Goal: Information Seeking & Learning: Check status

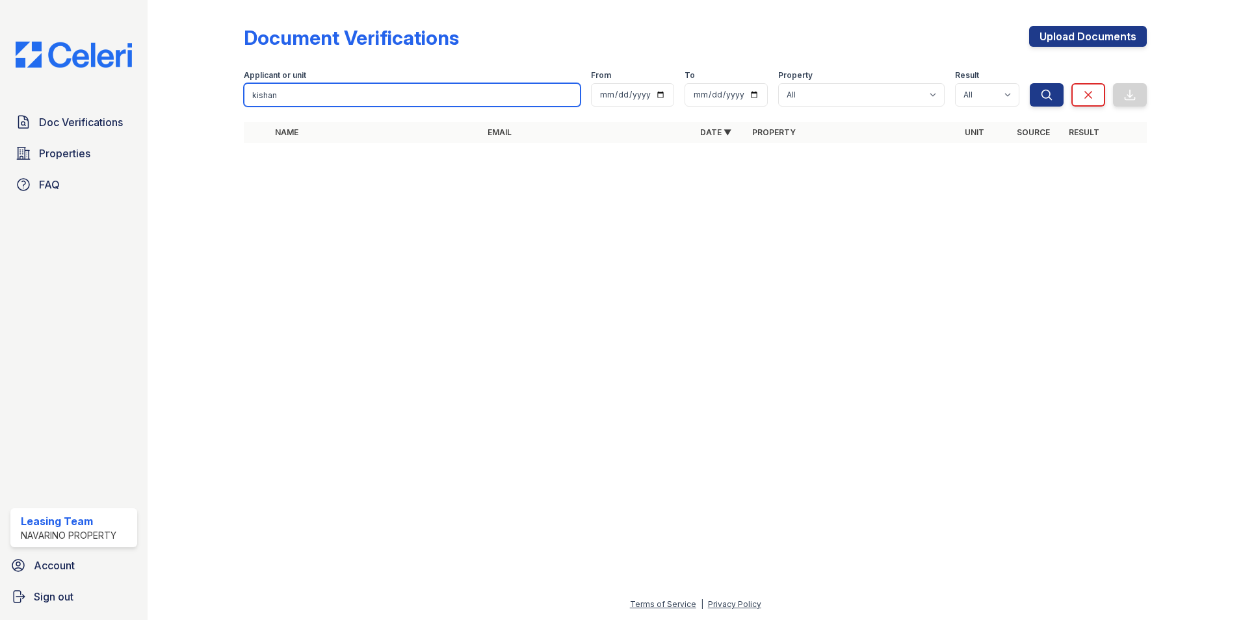
click at [412, 96] on input "kishan" at bounding box center [412, 94] width 337 height 23
drag, startPoint x: 405, startPoint y: 98, endPoint x: 168, endPoint y: 103, distance: 237.4
click at [168, 103] on div "Document Verifications Upload Documents Filter Applicant or unit kishan From To…" at bounding box center [696, 310] width 1096 height 620
type input "zaniya"
click at [1030, 83] on button "Search" at bounding box center [1047, 94] width 34 height 23
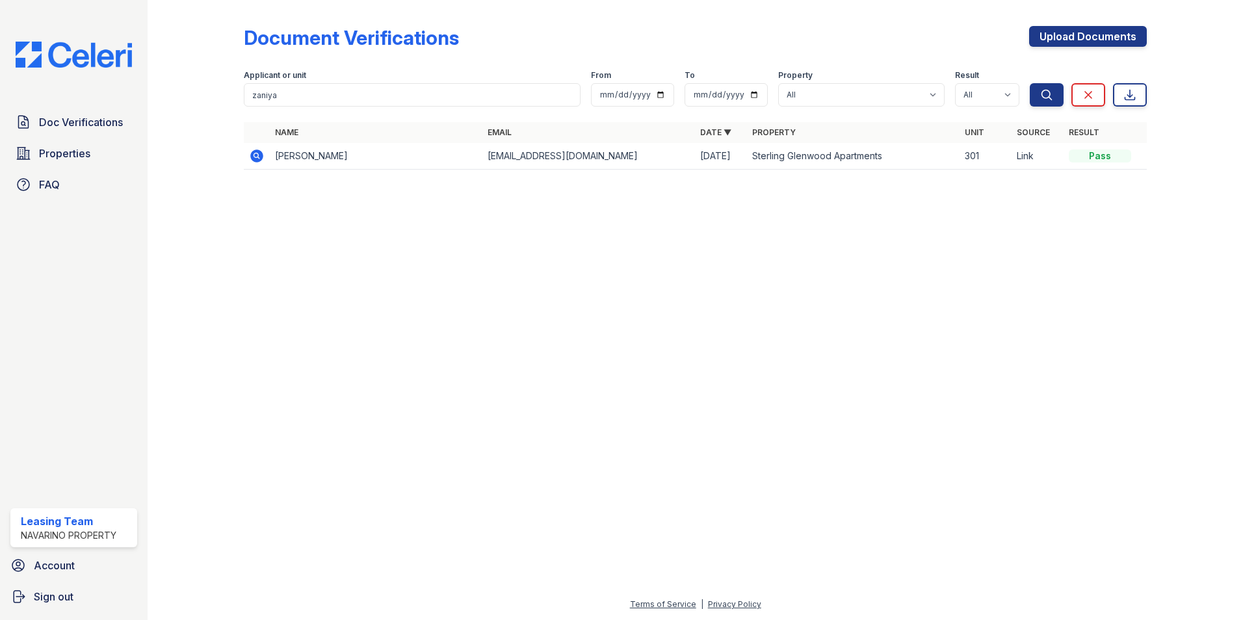
click at [252, 155] on icon at bounding box center [256, 156] width 13 height 13
drag, startPoint x: 274, startPoint y: 96, endPoint x: 219, endPoint y: 96, distance: 55.3
click at [219, 96] on div "Document Verifications Upload Documents Filter Applicant or unit zaniya From To…" at bounding box center [695, 102] width 1054 height 204
type input "khalil"
click at [1030, 83] on button "Search" at bounding box center [1047, 94] width 34 height 23
